Goal: Obtain resource: Download file/media

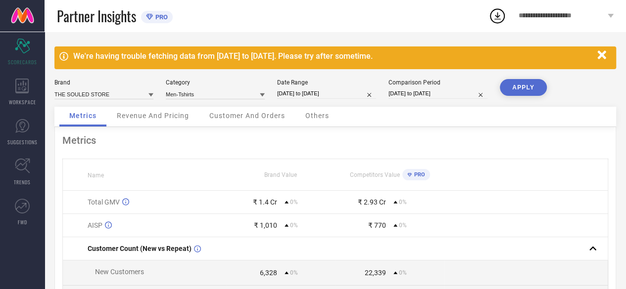
click at [605, 53] on icon "button" at bounding box center [601, 55] width 12 height 12
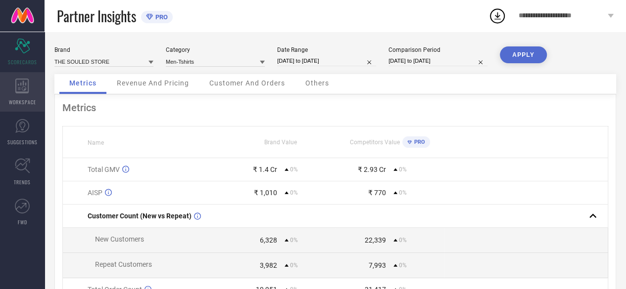
click at [22, 92] on icon at bounding box center [21, 86] width 13 height 15
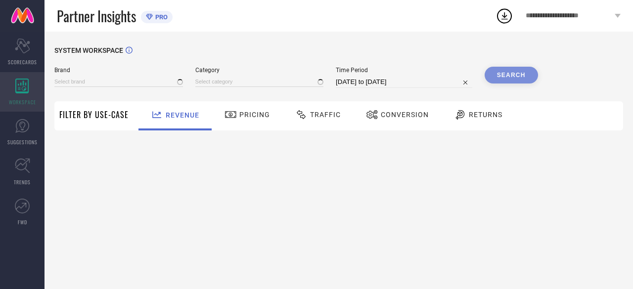
type input "THE SOULED STORE"
type input "All"
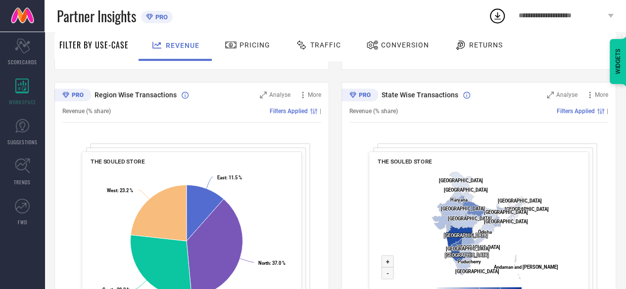
scroll to position [403, 0]
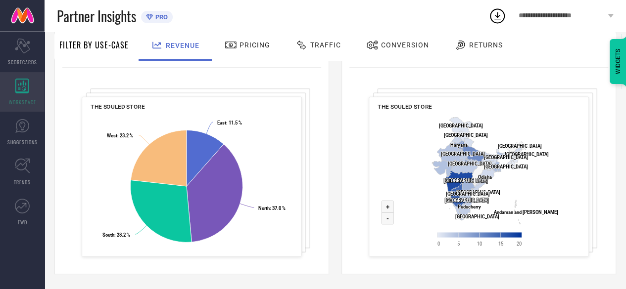
click at [23, 95] on div "WORKSPACE" at bounding box center [22, 92] width 45 height 40
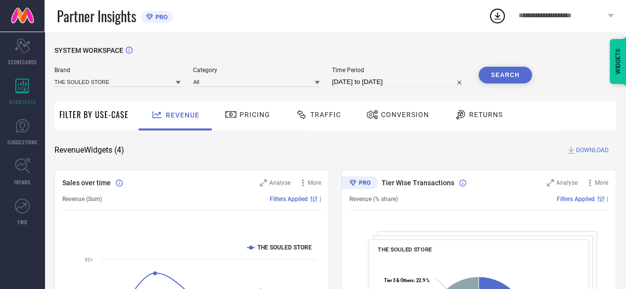
click at [330, 111] on span "Traffic" at bounding box center [325, 115] width 31 height 8
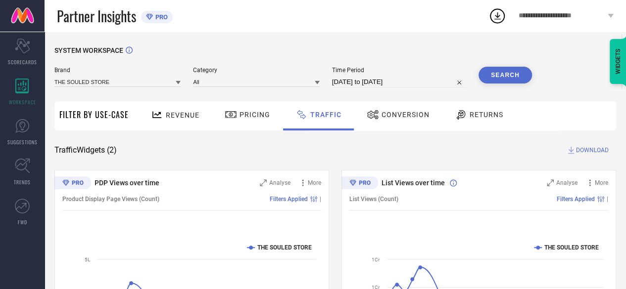
click at [604, 18] on span "**********" at bounding box center [561, 16] width 87 height 8
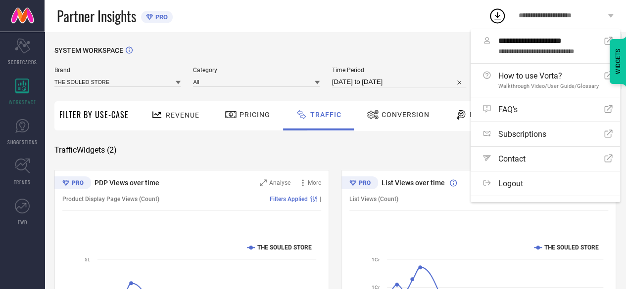
click at [402, 58] on div "SYSTEM WORKSPACE" at bounding box center [334, 56] width 561 height 20
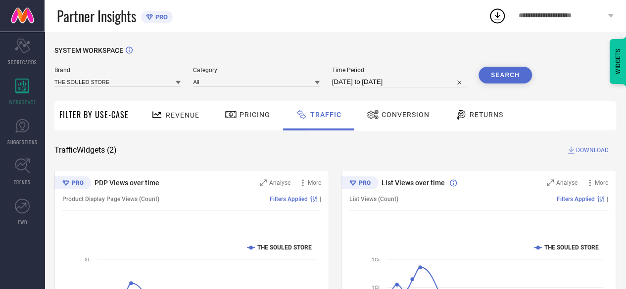
click at [582, 148] on span "DOWNLOAD" at bounding box center [592, 150] width 33 height 10
click at [377, 86] on input "[DATE] to [DATE]" at bounding box center [399, 82] width 134 height 12
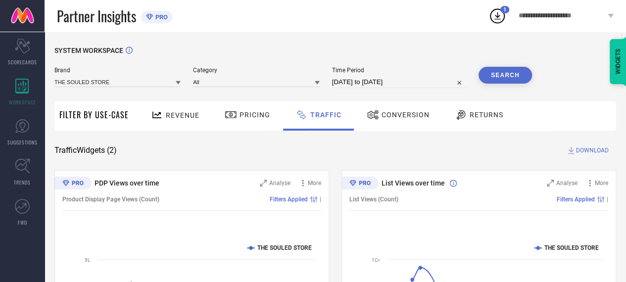
select select "6"
select select "2025"
select select "7"
select select "2025"
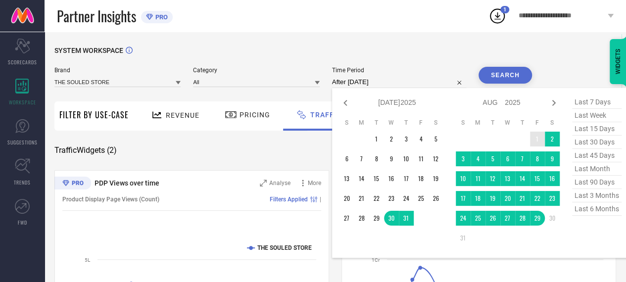
click at [536, 139] on td "1" at bounding box center [537, 139] width 15 height 15
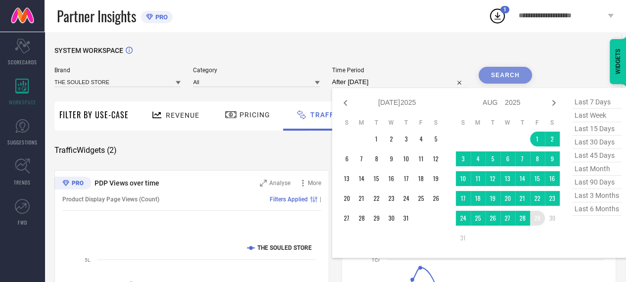
type input "[DATE] to [DATE]"
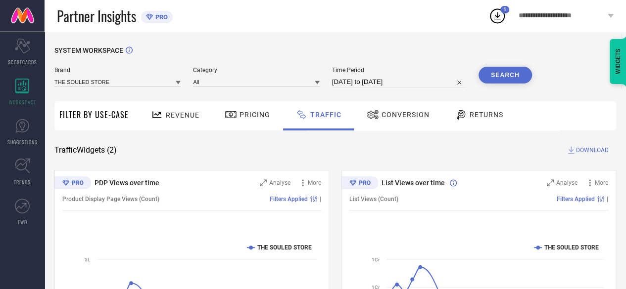
click at [336, 156] on div "SYSTEM WORKSPACE Brand THE SOULED STORE Category All Time Period [DATE] to [DAT…" at bounding box center [334, 231] width 561 height 371
